Goal: Download file/media

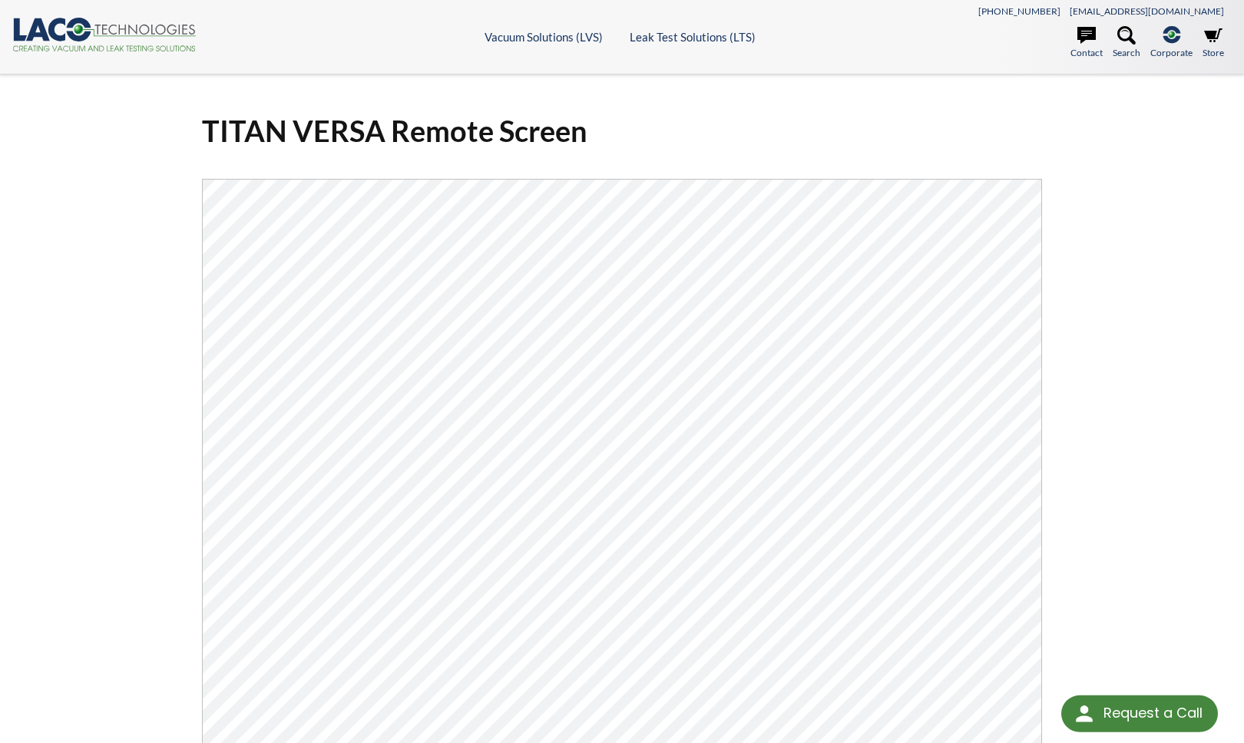
select select "Language Translate Widget"
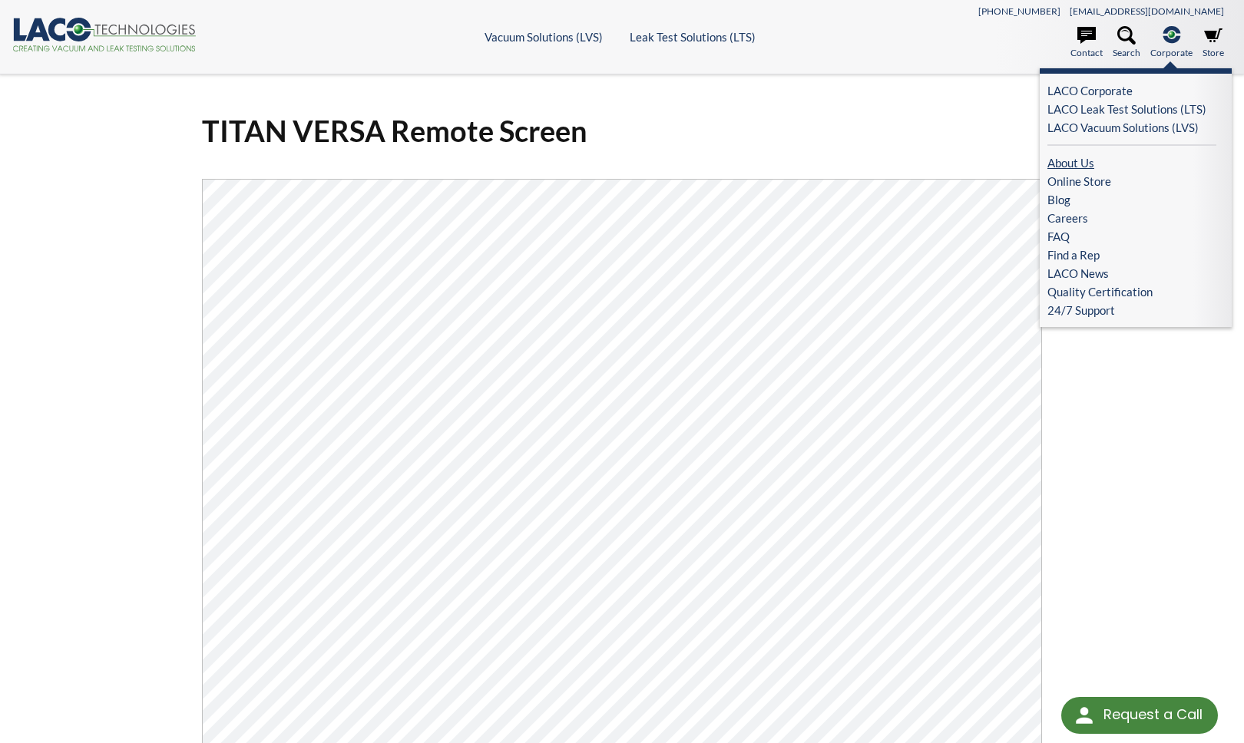
click at [1185, 154] on link "About Us" at bounding box center [1131, 163] width 169 height 18
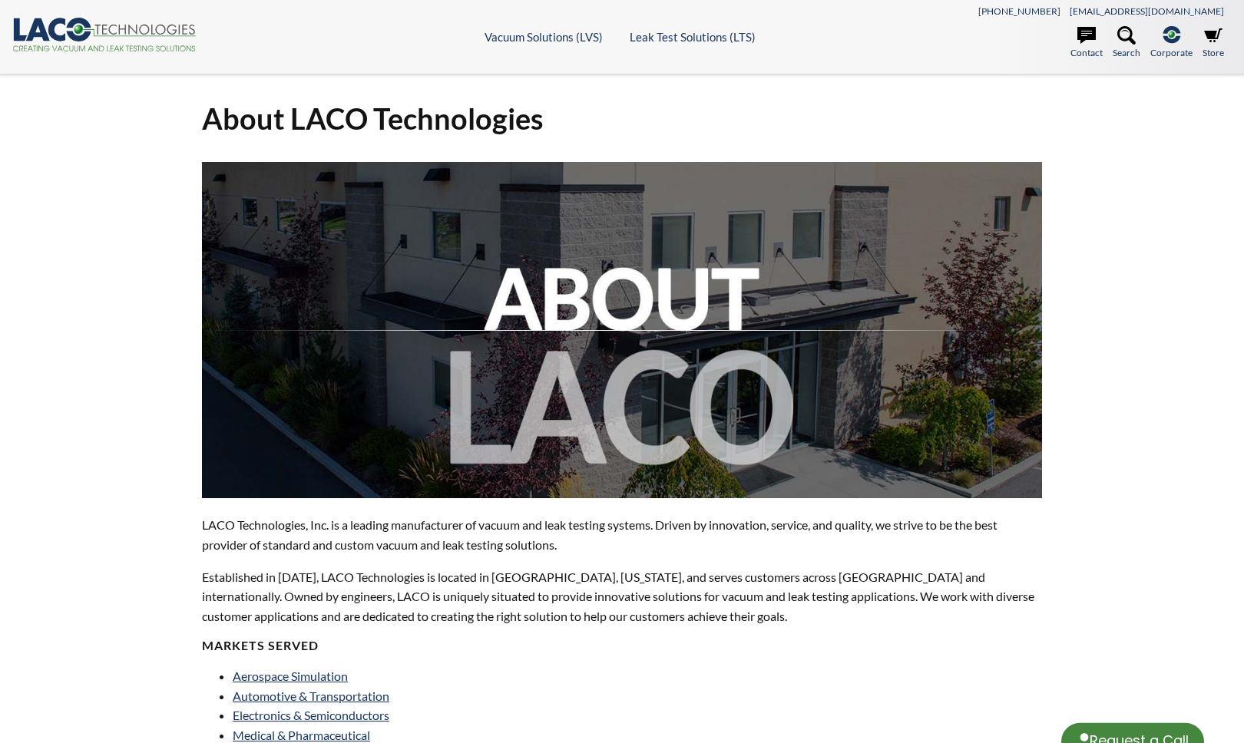
select select "Language Translate Widget"
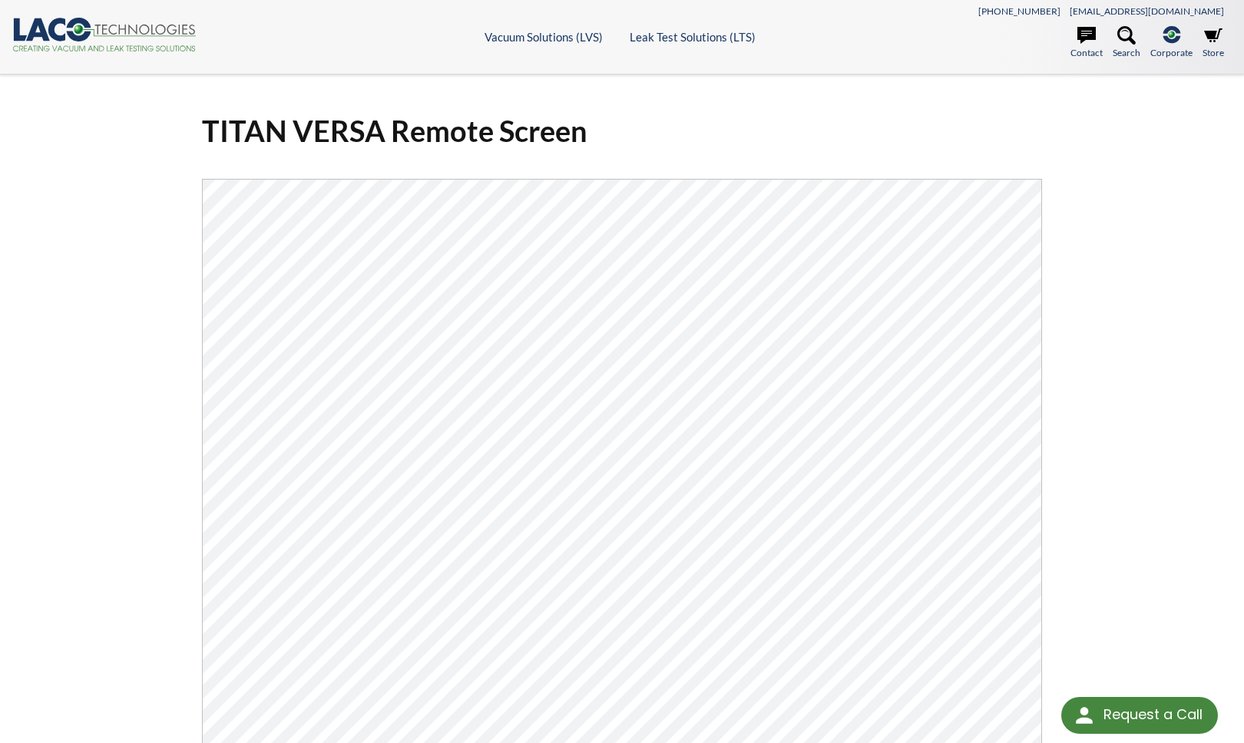
click at [1111, 286] on div "TITAN VERSA Remote Screen Click Here To Download" at bounding box center [622, 523] width 983 height 847
click at [1152, 323] on div "TITAN VERSA Remote Screen Click Here To Download" at bounding box center [622, 523] width 1244 height 898
click at [1173, 346] on div "TITAN VERSA Remote Screen Click Here To Download" at bounding box center [622, 523] width 1244 height 898
click at [1163, 211] on div "TITAN VERSA Remote Screen Click Here To Download" at bounding box center [622, 523] width 1244 height 898
click at [51, 249] on div "TITAN VERSA Remote Screen Click Here To Download" at bounding box center [622, 523] width 1244 height 898
